Goal: Task Accomplishment & Management: Use online tool/utility

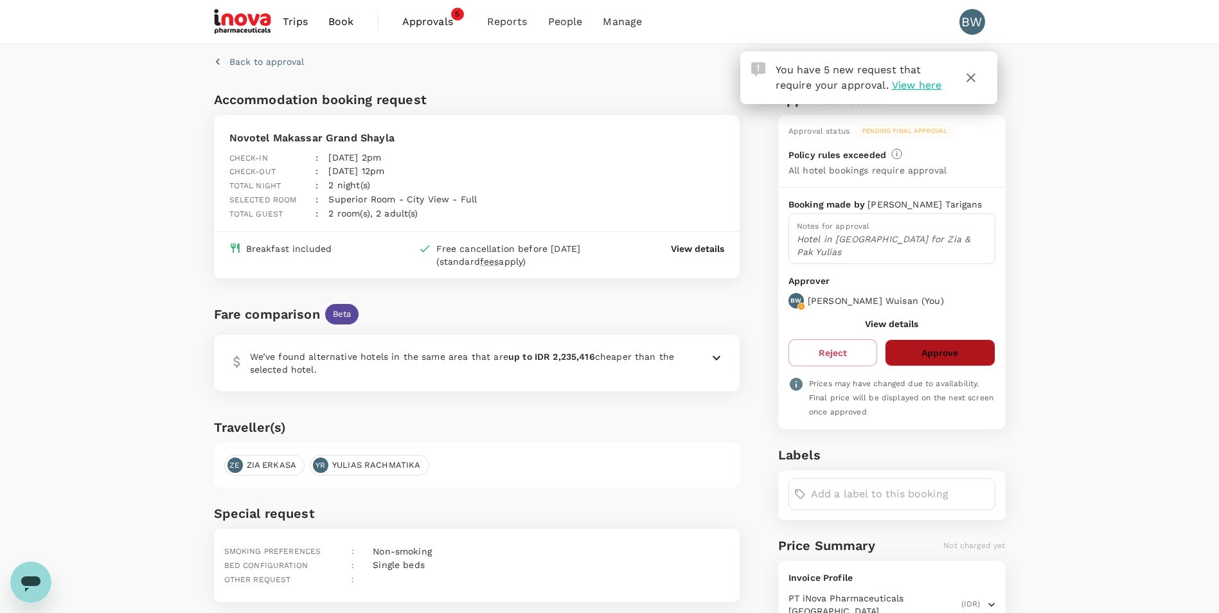
click at [936, 343] on button "Approve" at bounding box center [940, 352] width 110 height 27
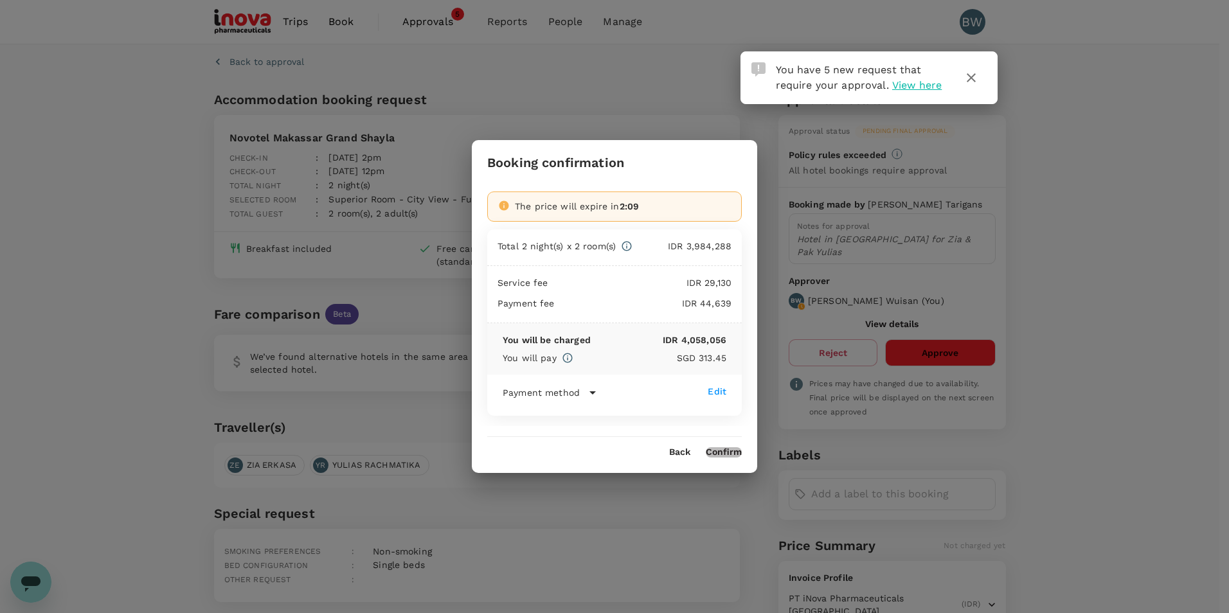
click at [724, 453] on button "Confirm" at bounding box center [724, 452] width 36 height 10
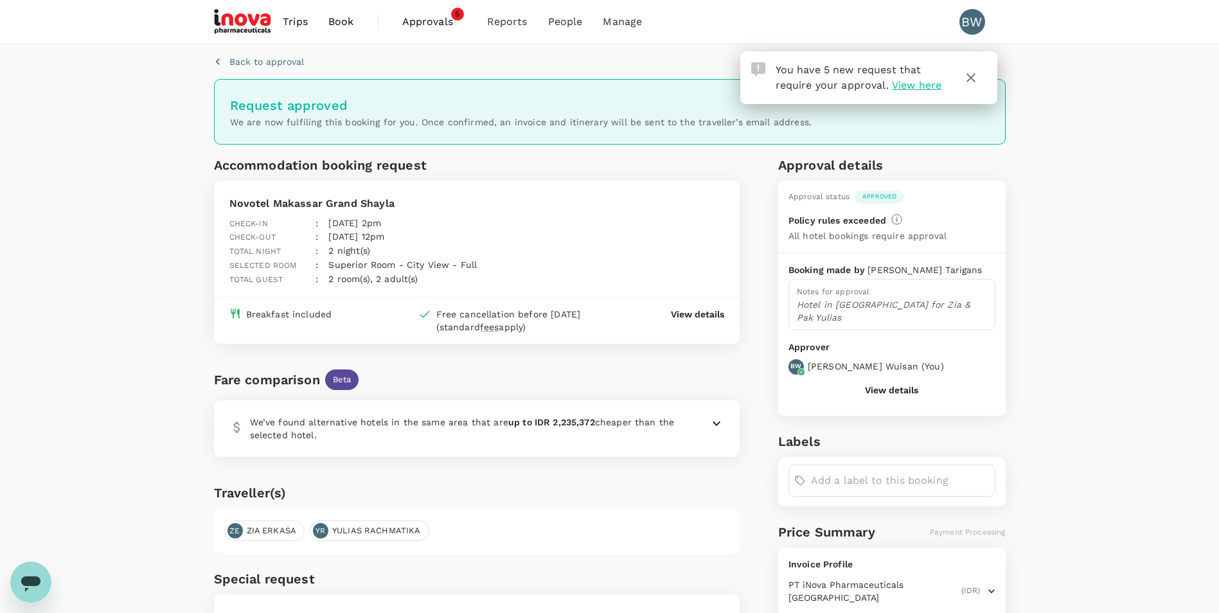
click at [436, 23] on span "Approvals" at bounding box center [434, 21] width 64 height 15
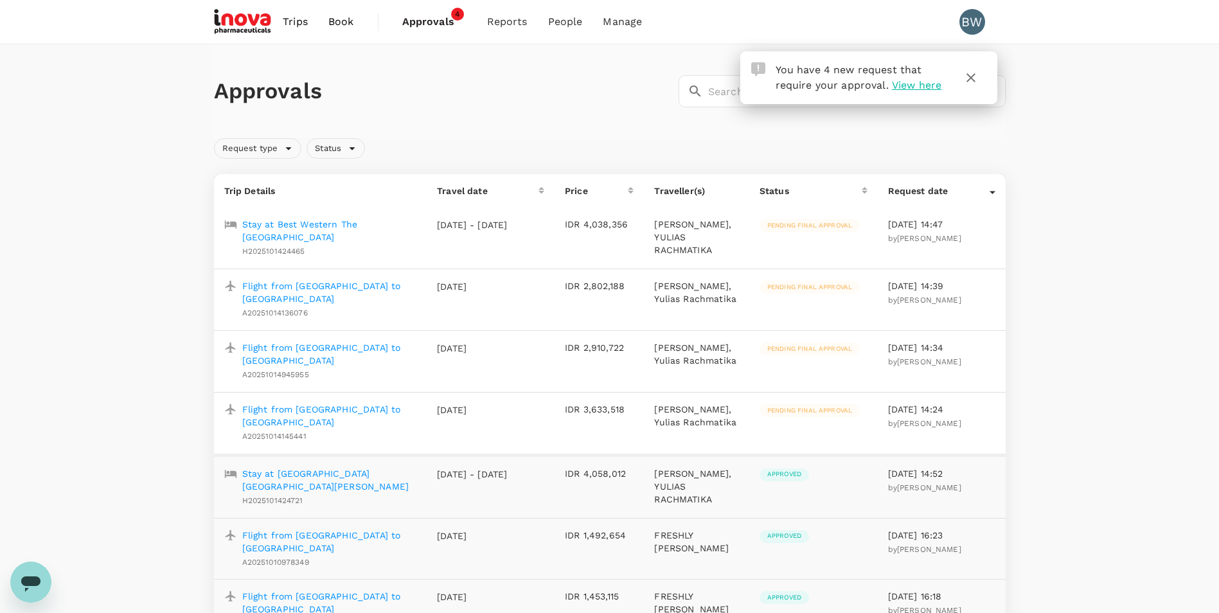
click at [312, 225] on p "Stay at Best Western The [GEOGRAPHIC_DATA]" at bounding box center [329, 231] width 175 height 26
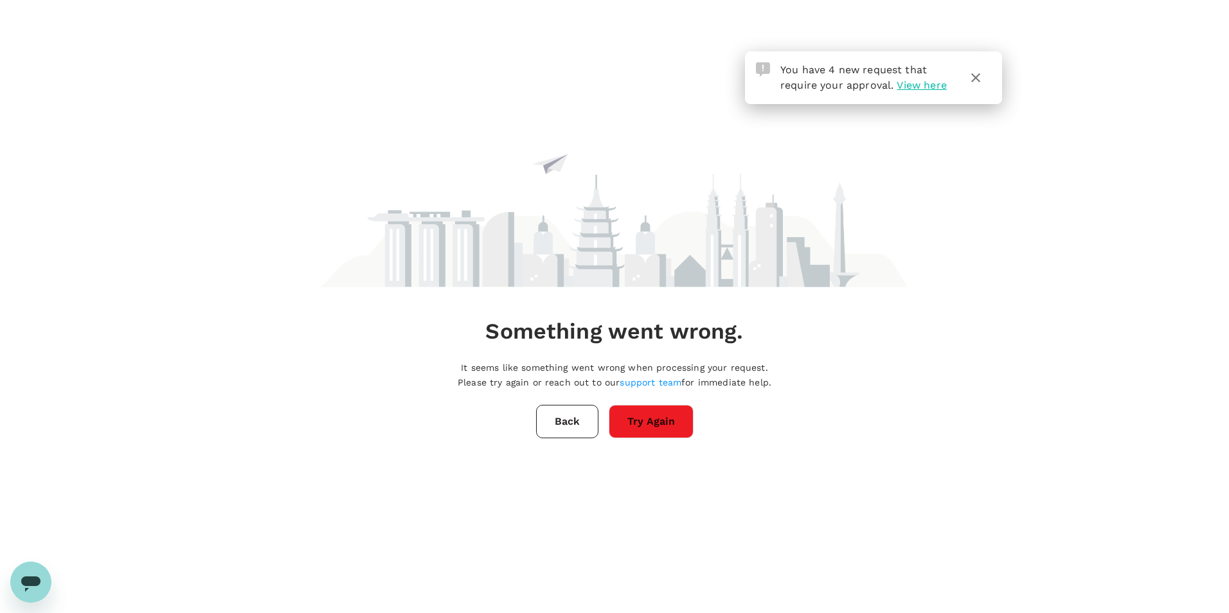
click at [681, 425] on button "Try Again" at bounding box center [651, 421] width 85 height 33
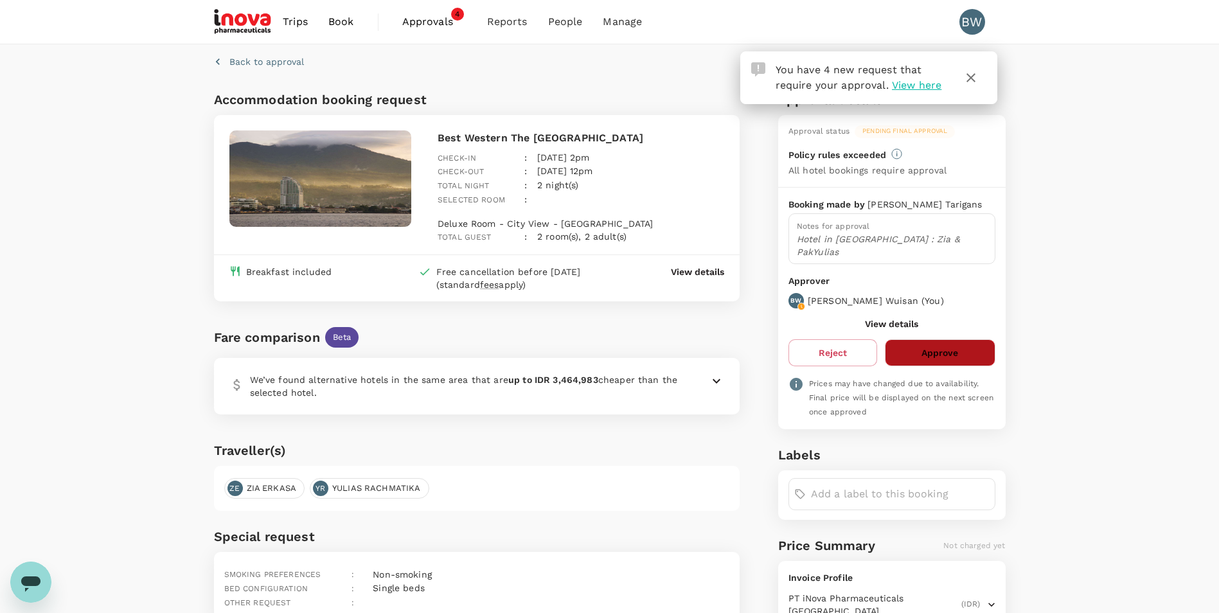
click at [950, 346] on button "Approve" at bounding box center [940, 352] width 110 height 27
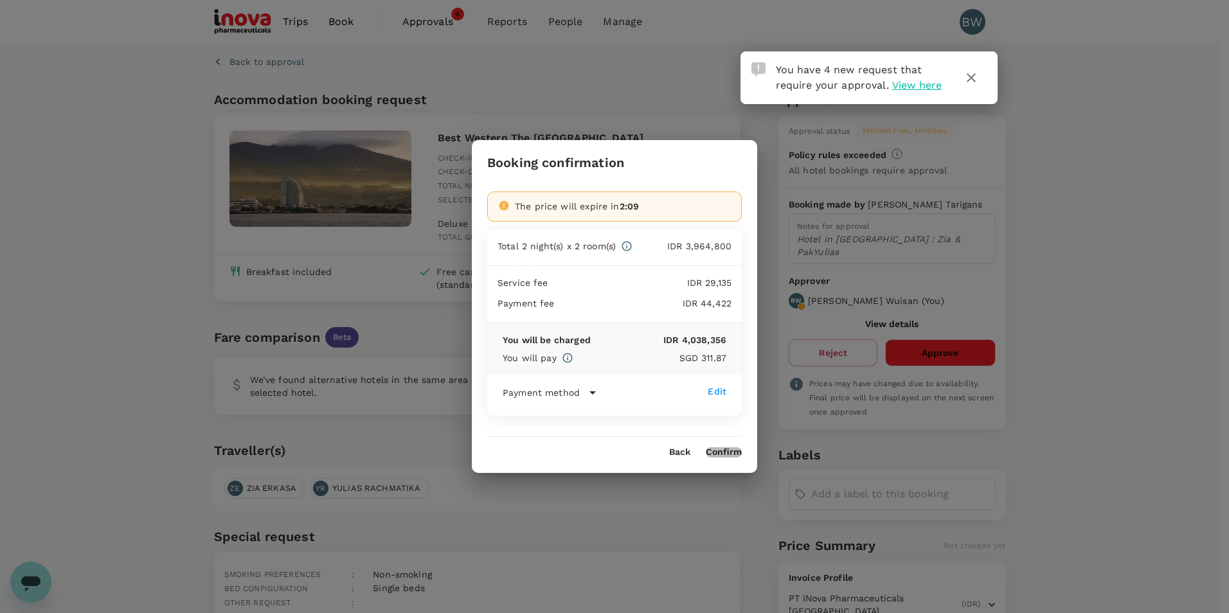
click at [730, 450] on button "Confirm" at bounding box center [724, 452] width 36 height 10
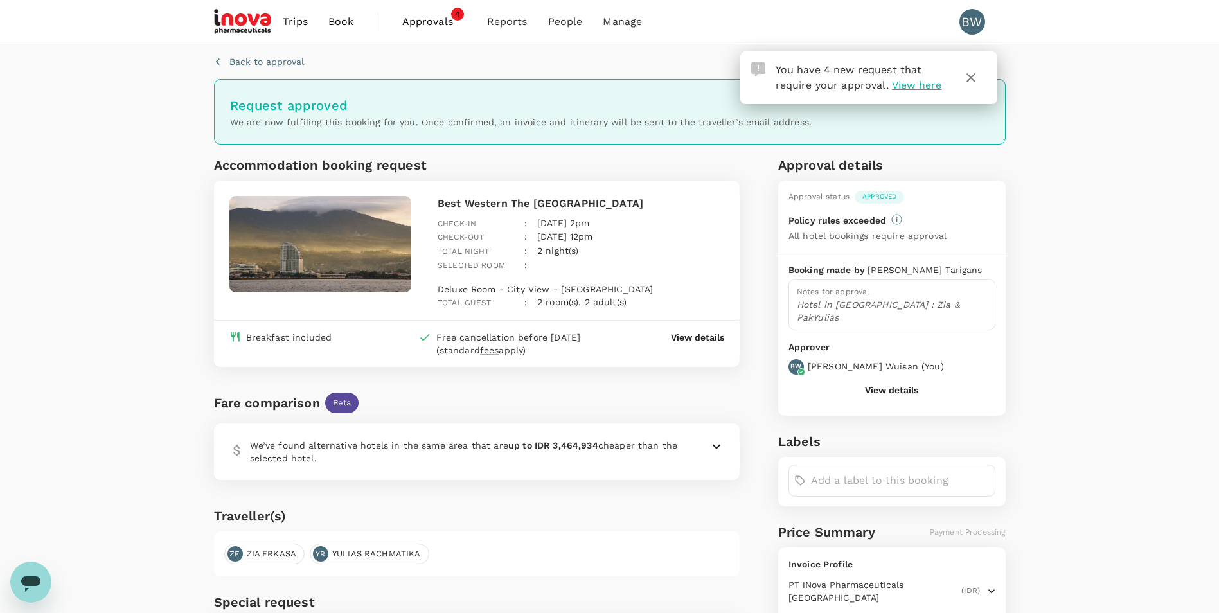
click at [436, 29] on span "Approvals" at bounding box center [434, 21] width 64 height 15
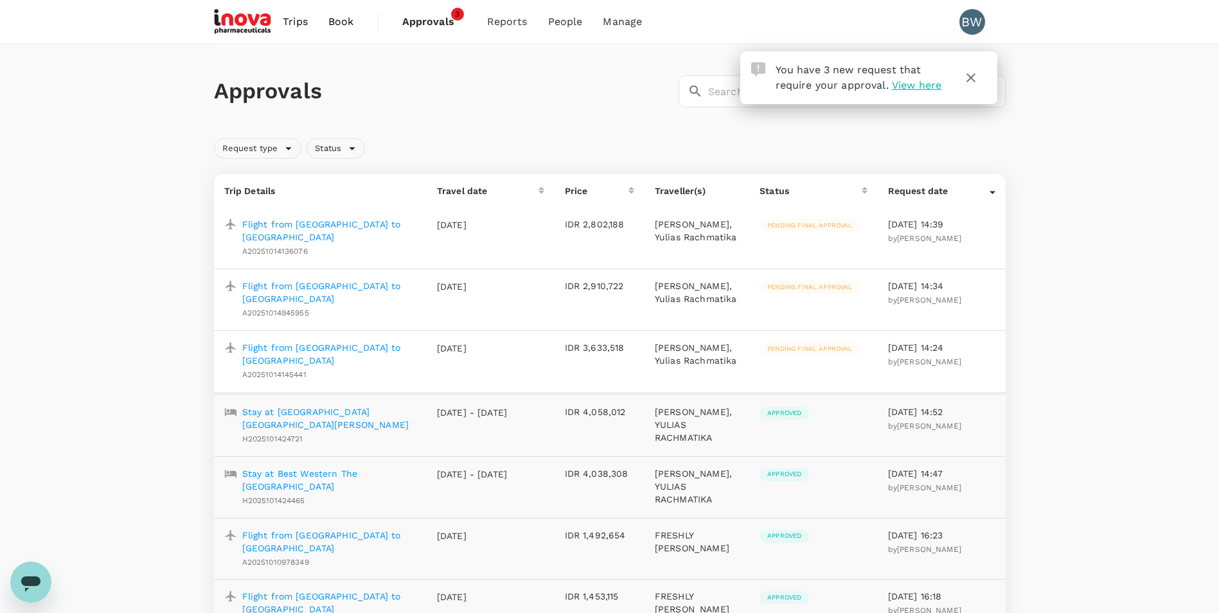
click at [352, 228] on p "Flight from Makassar to Jakarta" at bounding box center [329, 231] width 174 height 26
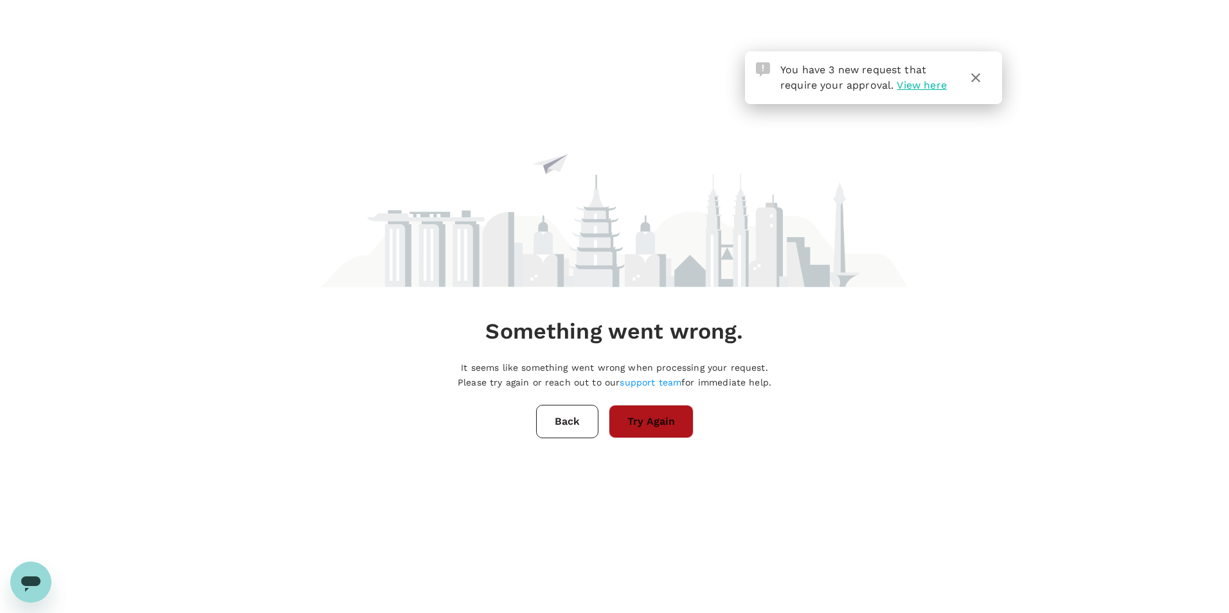
click at [626, 409] on button "Try Again" at bounding box center [651, 421] width 85 height 33
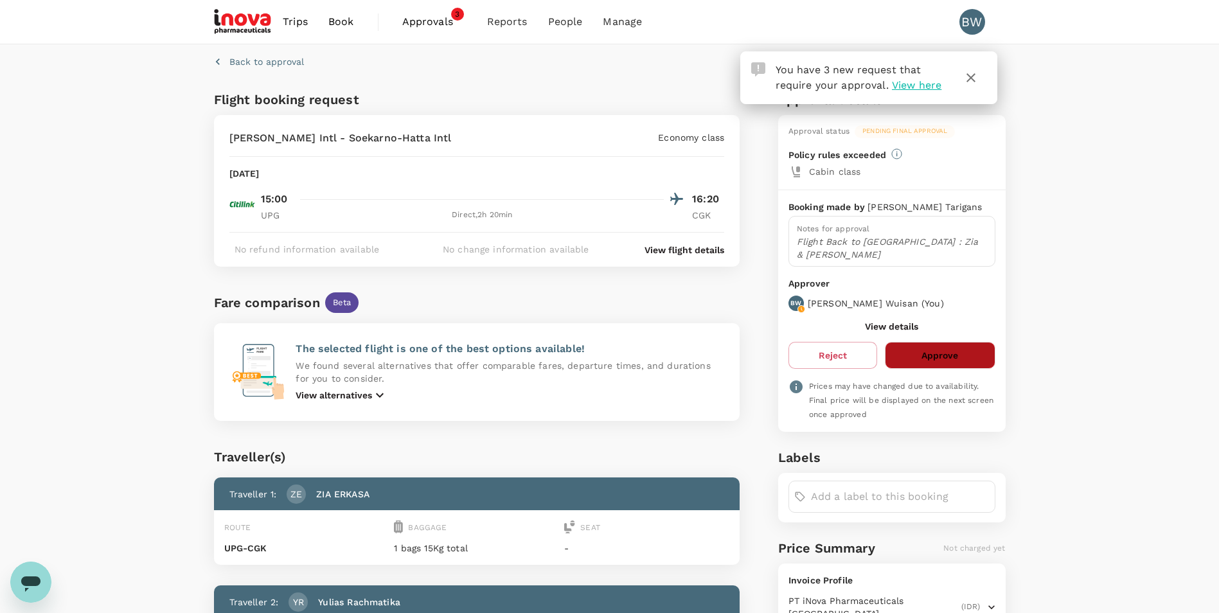
click at [938, 346] on button "Approve" at bounding box center [940, 355] width 110 height 27
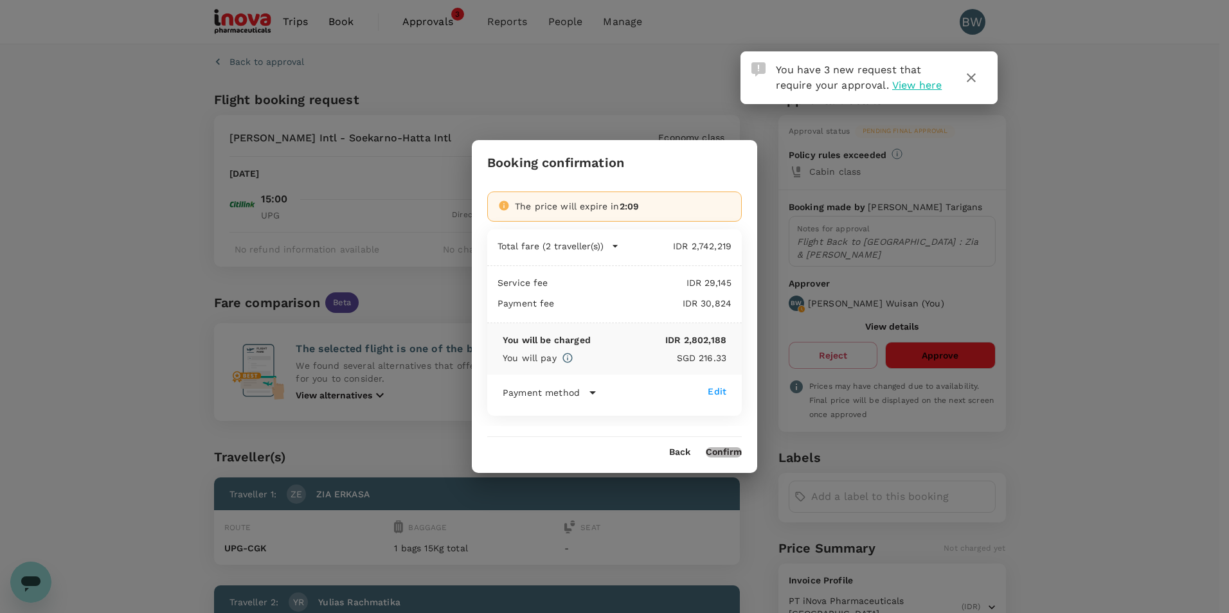
click at [731, 449] on button "Confirm" at bounding box center [724, 452] width 36 height 10
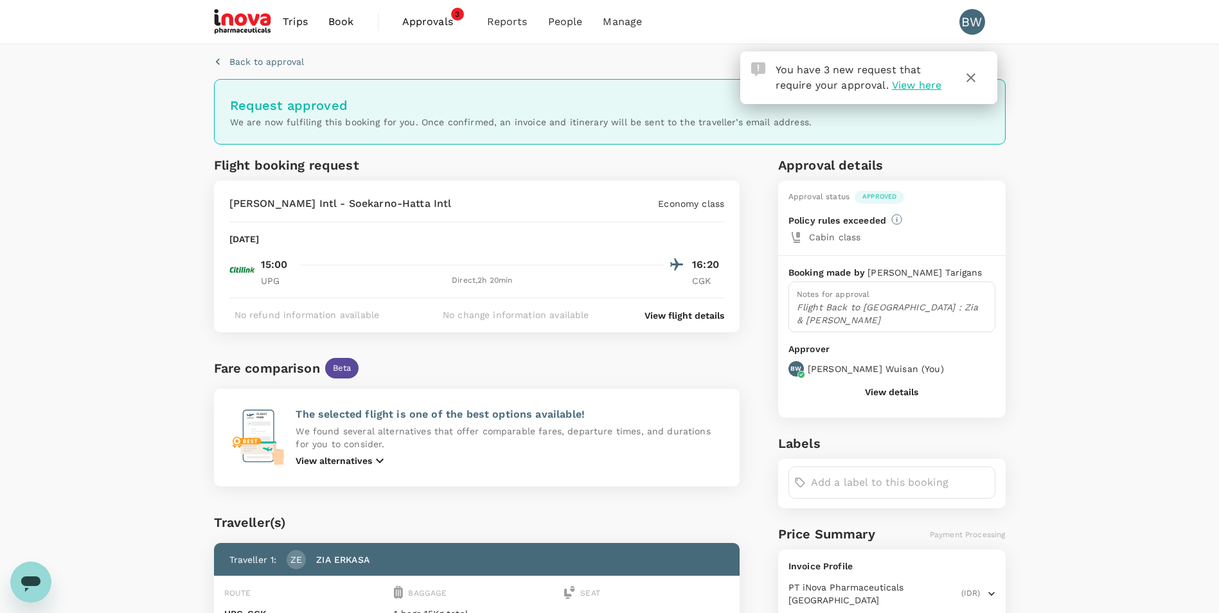
click at [429, 22] on span "Approvals" at bounding box center [434, 21] width 64 height 15
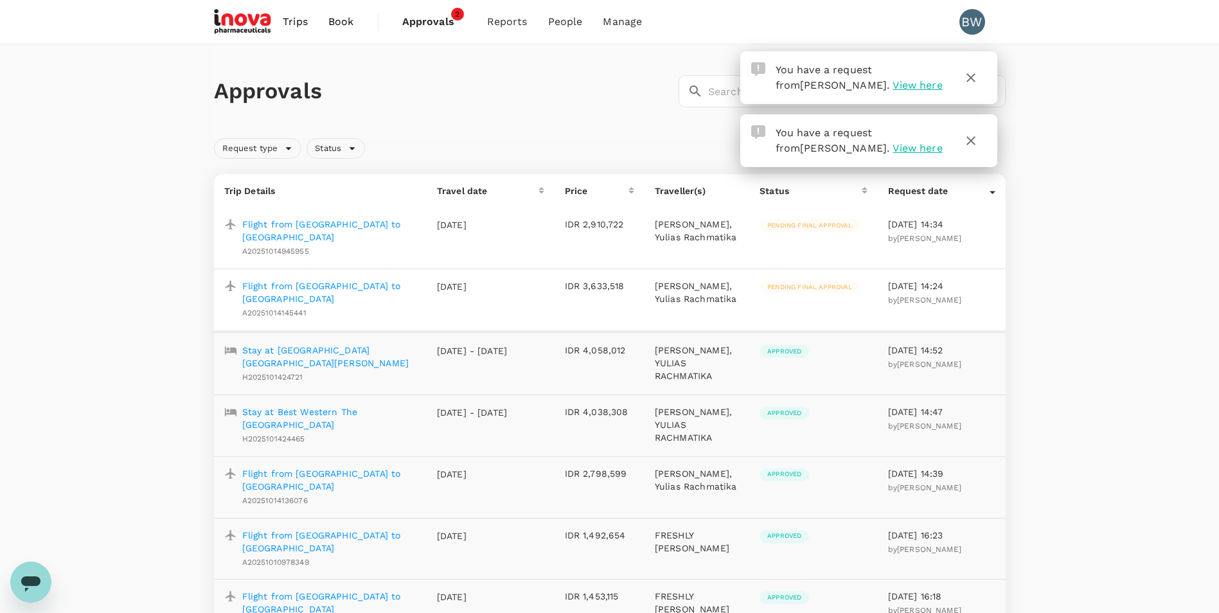
click at [318, 225] on p "Flight from [GEOGRAPHIC_DATA] to [GEOGRAPHIC_DATA]" at bounding box center [329, 231] width 174 height 26
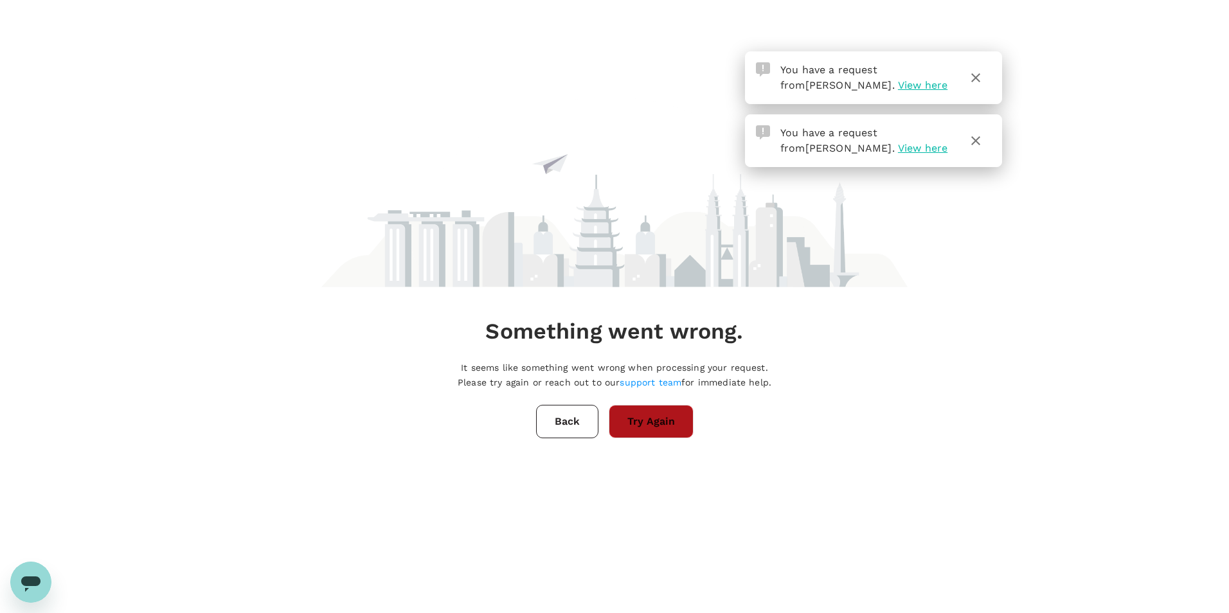
click at [644, 423] on button "Try Again" at bounding box center [651, 421] width 85 height 33
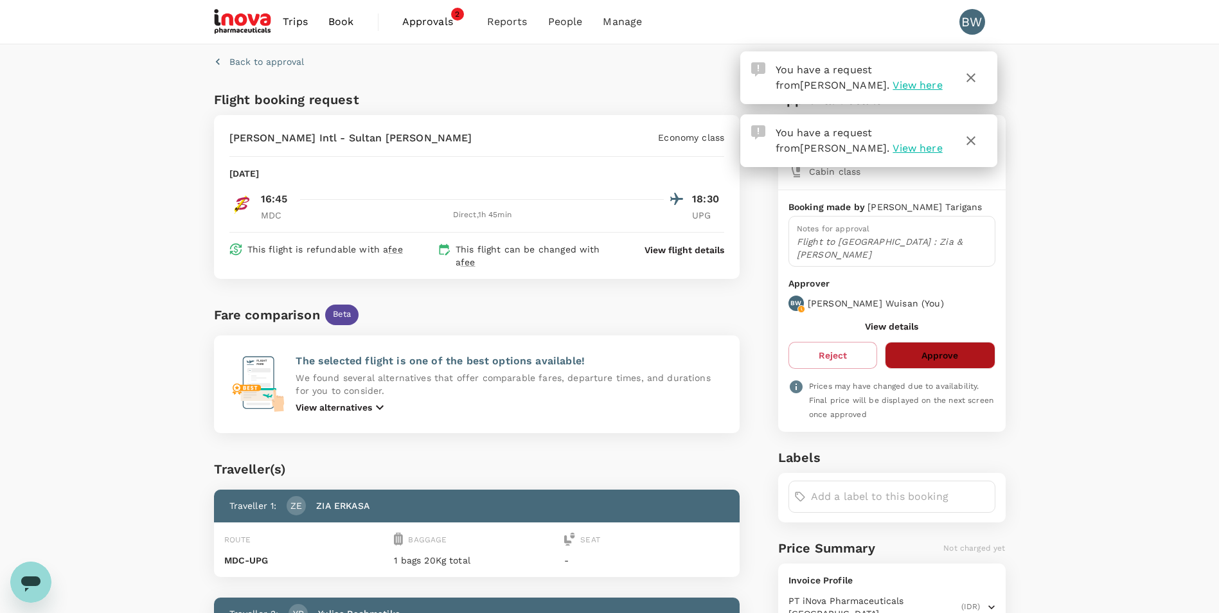
click at [963, 344] on button "Approve" at bounding box center [940, 355] width 110 height 27
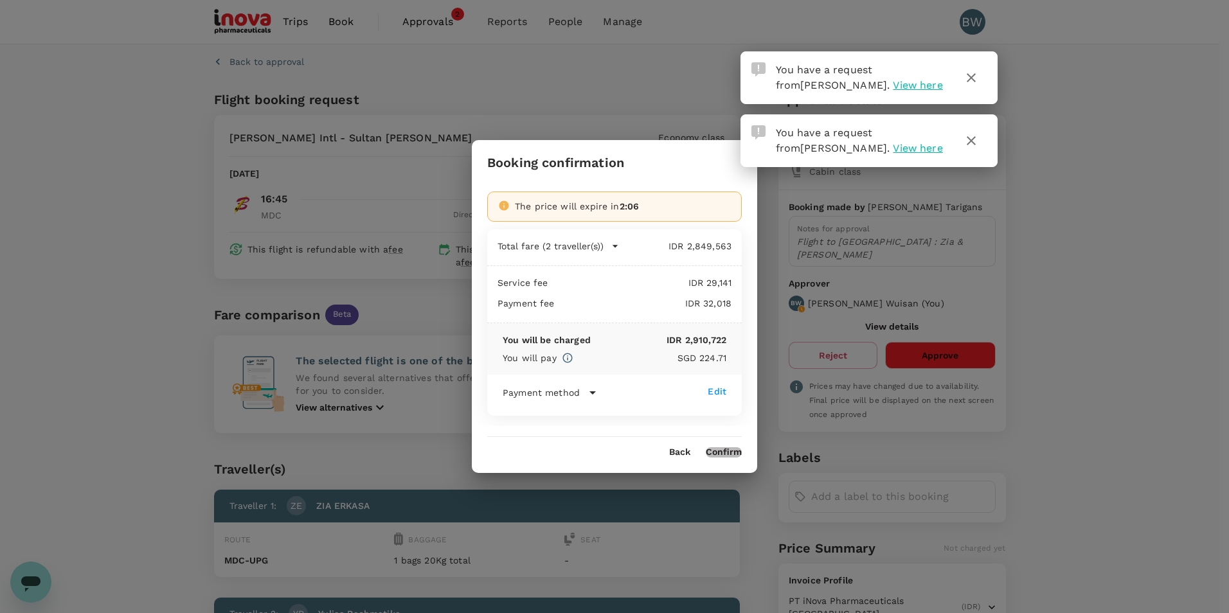
click at [724, 449] on button "Confirm" at bounding box center [724, 452] width 36 height 10
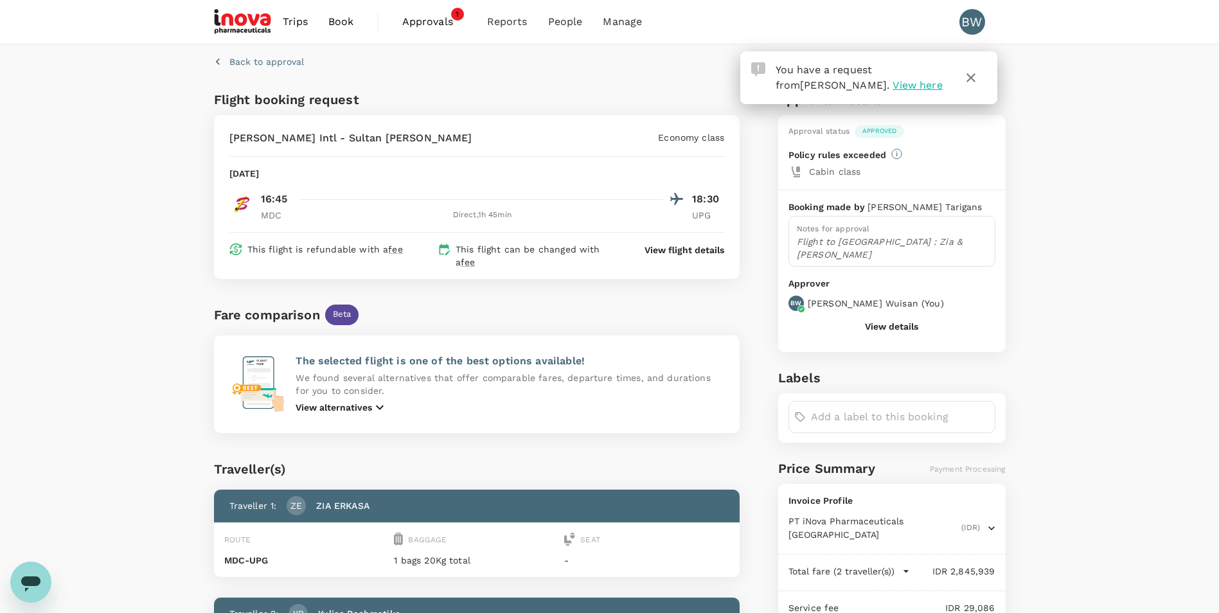
click at [425, 25] on span "Approvals" at bounding box center [434, 21] width 64 height 15
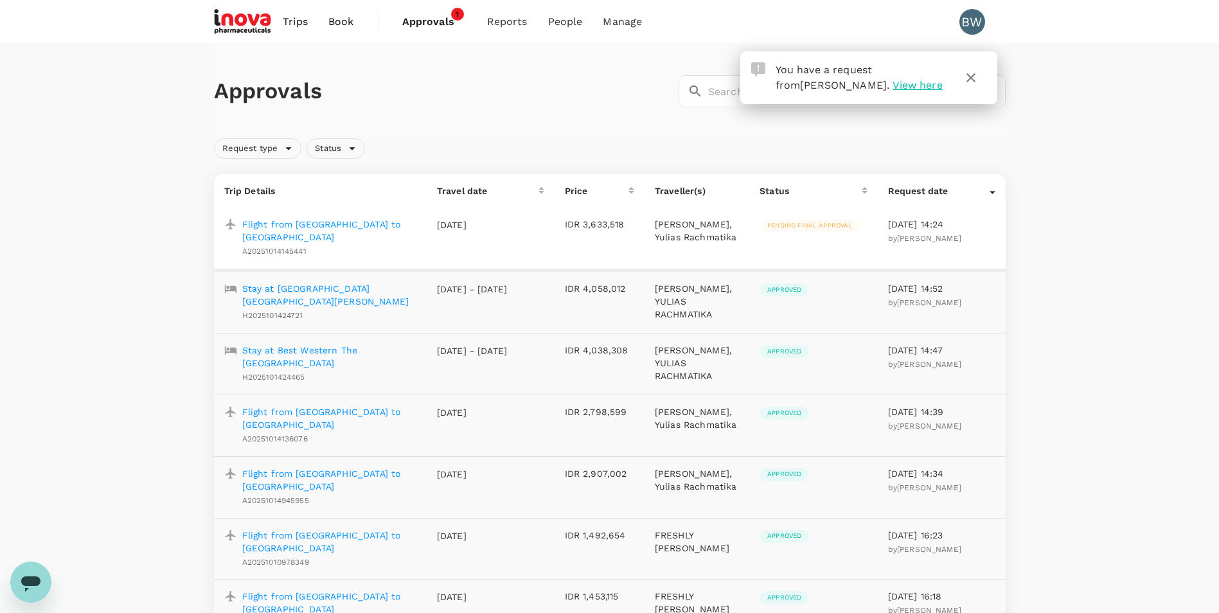
click at [366, 224] on p "Flight from [GEOGRAPHIC_DATA] to [GEOGRAPHIC_DATA]" at bounding box center [329, 231] width 174 height 26
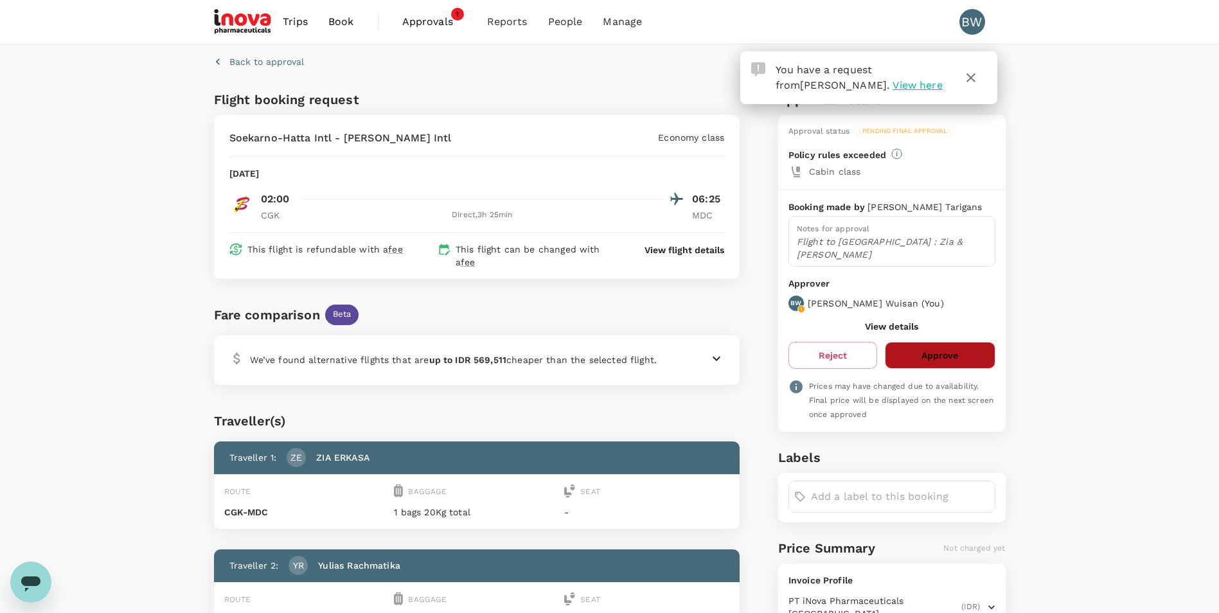
click at [948, 342] on button "Approve" at bounding box center [940, 355] width 110 height 27
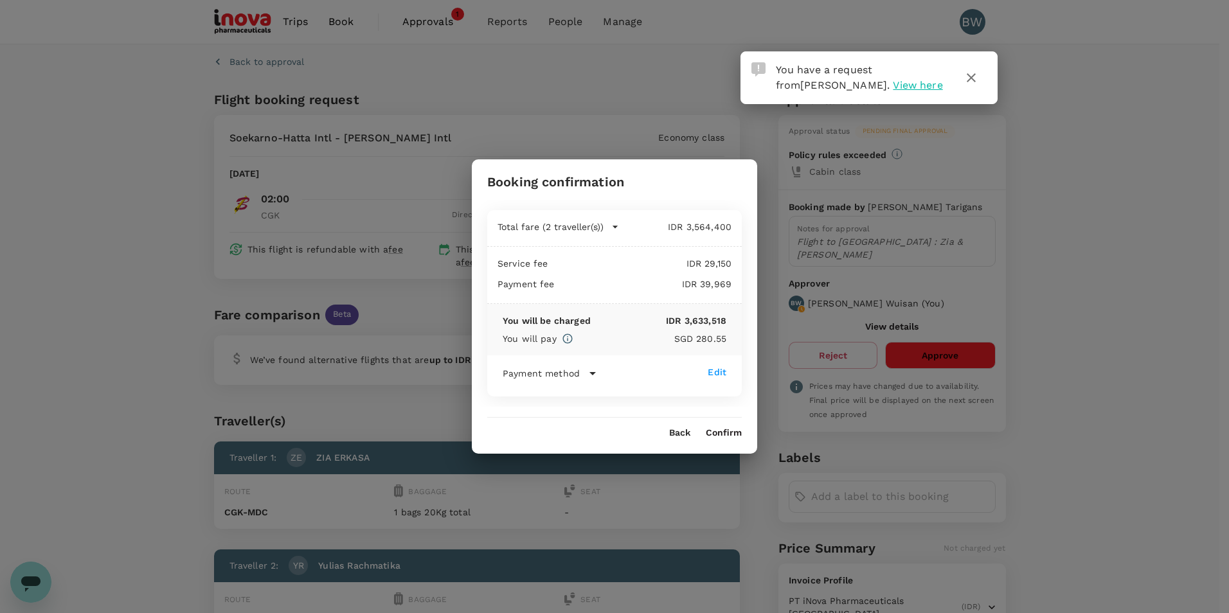
click at [714, 440] on div "Booking confirmation Total fare (2 traveller(s)) IDR 3,564,400 Air fare IDR 3,5…" at bounding box center [614, 306] width 285 height 294
click at [714, 435] on button "Confirm" at bounding box center [724, 433] width 36 height 10
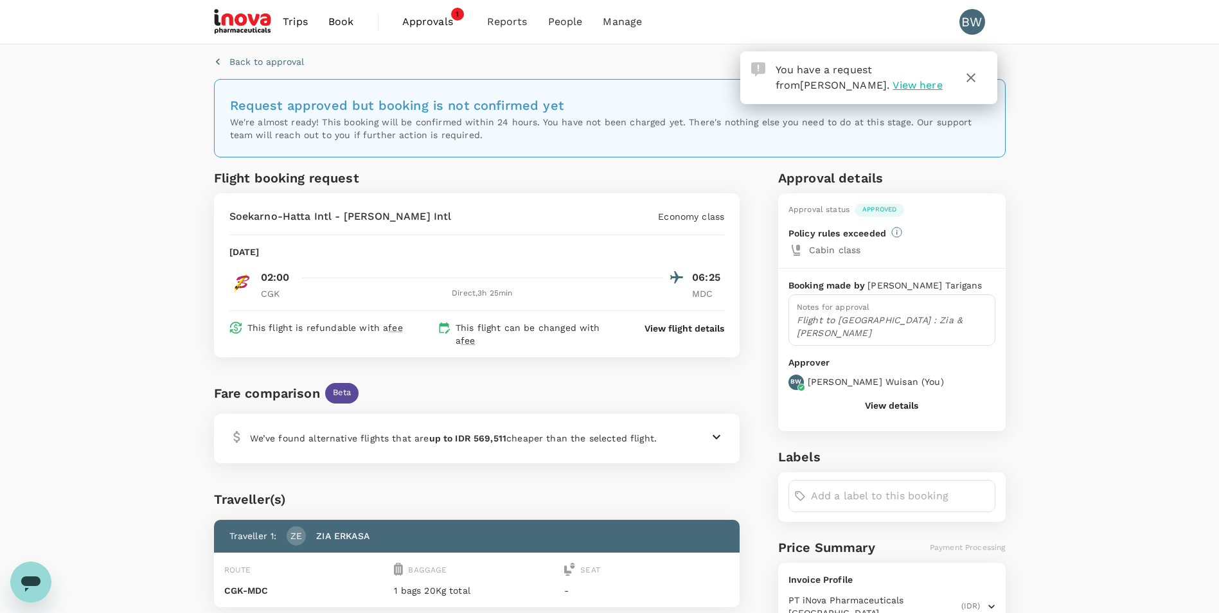
click at [413, 25] on span "Approvals" at bounding box center [434, 21] width 64 height 15
